Goal: Task Accomplishment & Management: Manage account settings

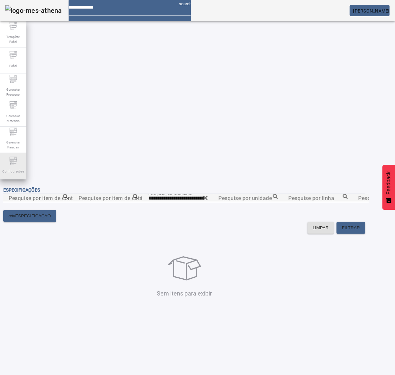
click at [14, 165] on icon at bounding box center [13, 161] width 8 height 8
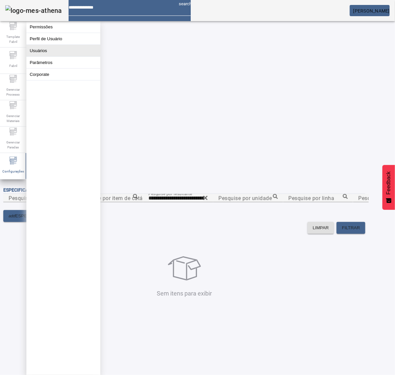
click at [52, 56] on button "Usuários" at bounding box center [63, 51] width 74 height 12
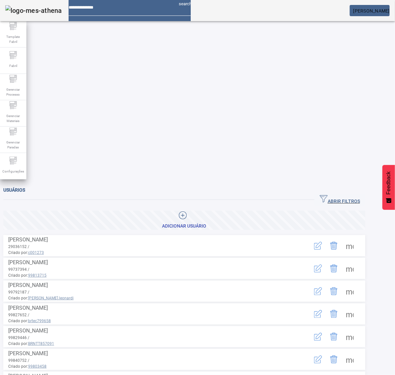
click at [356, 195] on span "ABRIR FILTROS" at bounding box center [339, 200] width 40 height 10
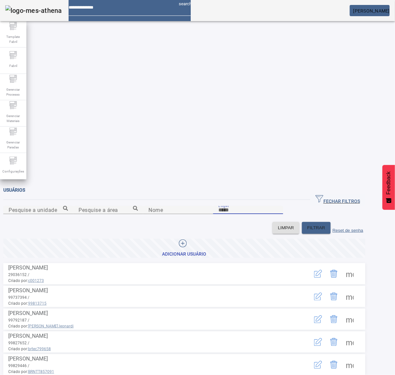
click at [261, 206] on input "Login" at bounding box center [247, 210] width 59 height 8
type input "********"
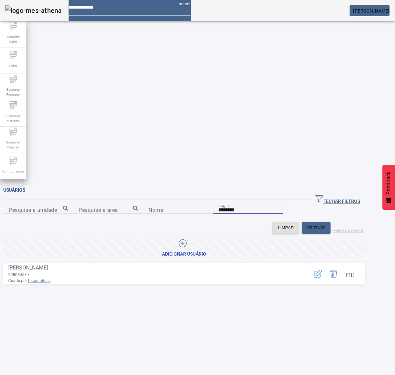
click at [322, 270] on icon "button" at bounding box center [318, 274] width 8 height 8
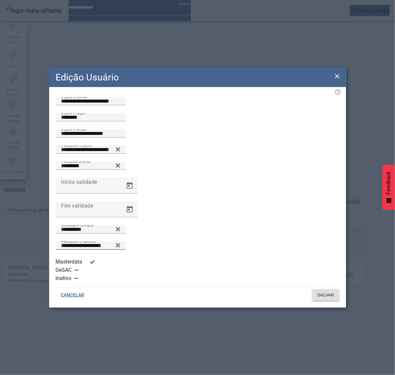
click at [120, 246] on icon at bounding box center [117, 245] width 5 height 8
click at [120, 246] on icon at bounding box center [117, 243] width 5 height 5
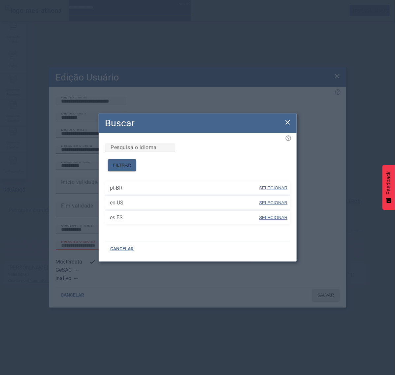
click at [275, 215] on span "SELECIONAR" at bounding box center [273, 217] width 28 height 5
type input "*****"
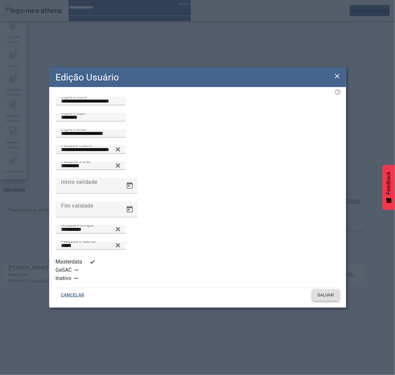
click at [329, 292] on span "SALVAR" at bounding box center [325, 295] width 17 height 7
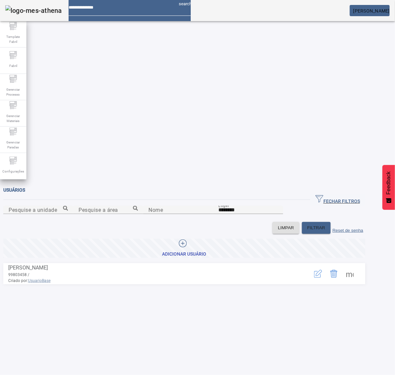
drag, startPoint x: 381, startPoint y: 15, endPoint x: 381, endPoint y: 12, distance: 3.3
click at [381, 14] on mat-card "[PERSON_NAME]" at bounding box center [369, 10] width 40 height 11
click at [380, 11] on span "[PERSON_NAME]" at bounding box center [371, 10] width 36 height 5
